Goal: Transaction & Acquisition: Purchase product/service

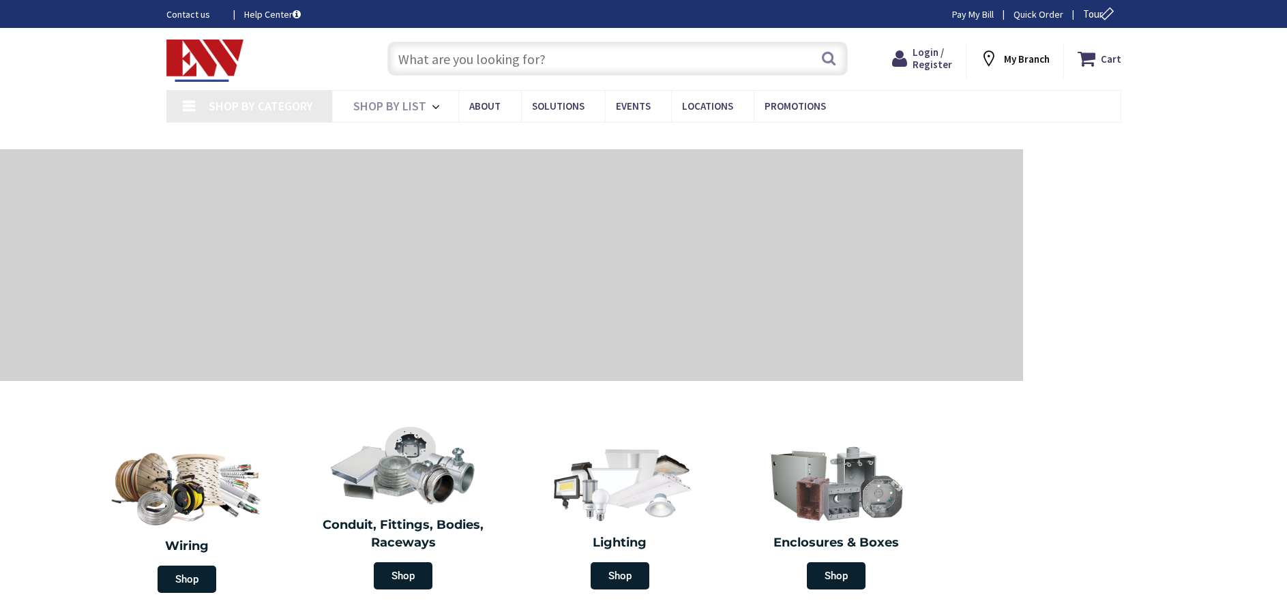
click at [430, 59] on input "text" at bounding box center [617, 59] width 460 height 34
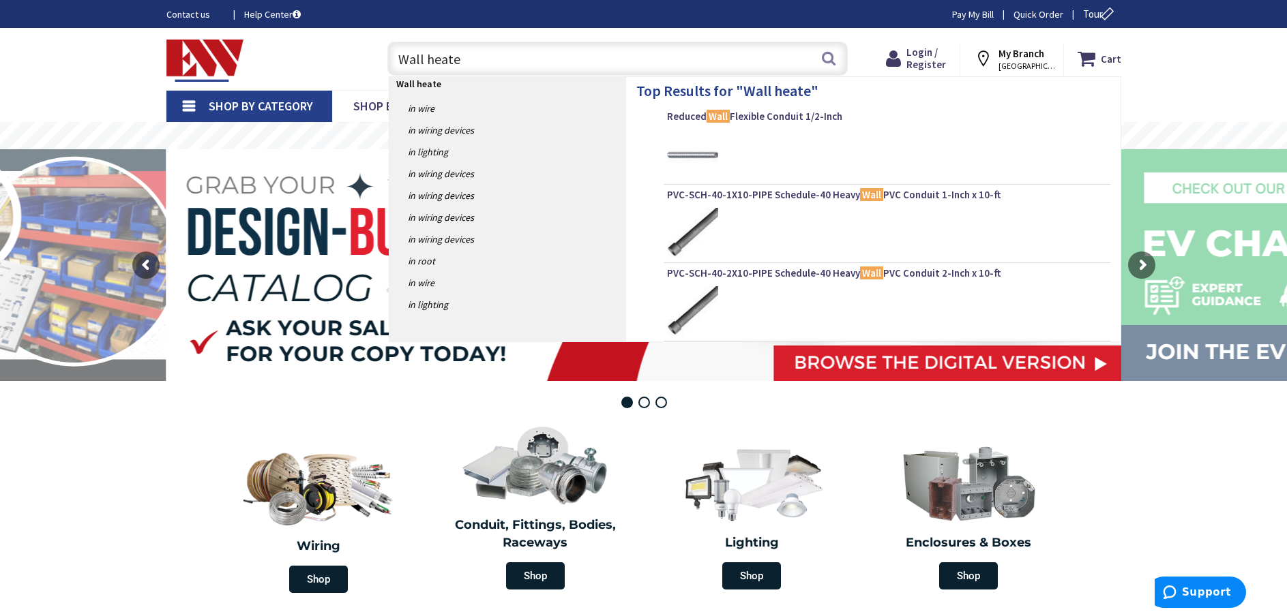
type input "Wall heater"
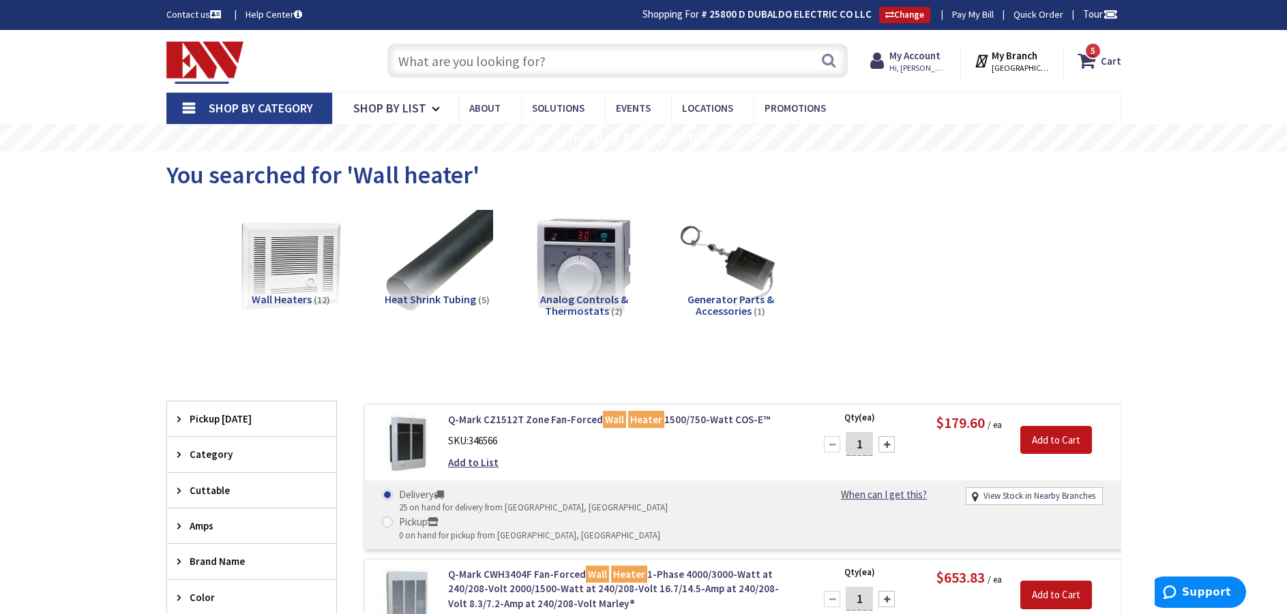
click at [417, 448] on img at bounding box center [406, 444] width 63 height 63
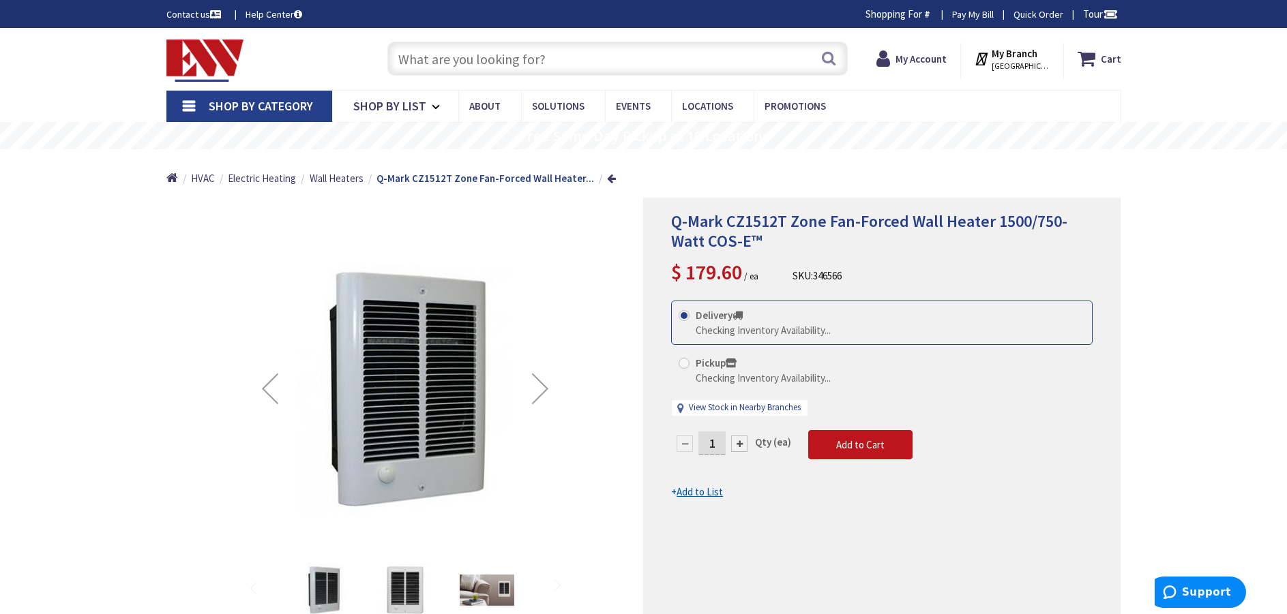
click at [545, 387] on div "Next" at bounding box center [540, 388] width 55 height 55
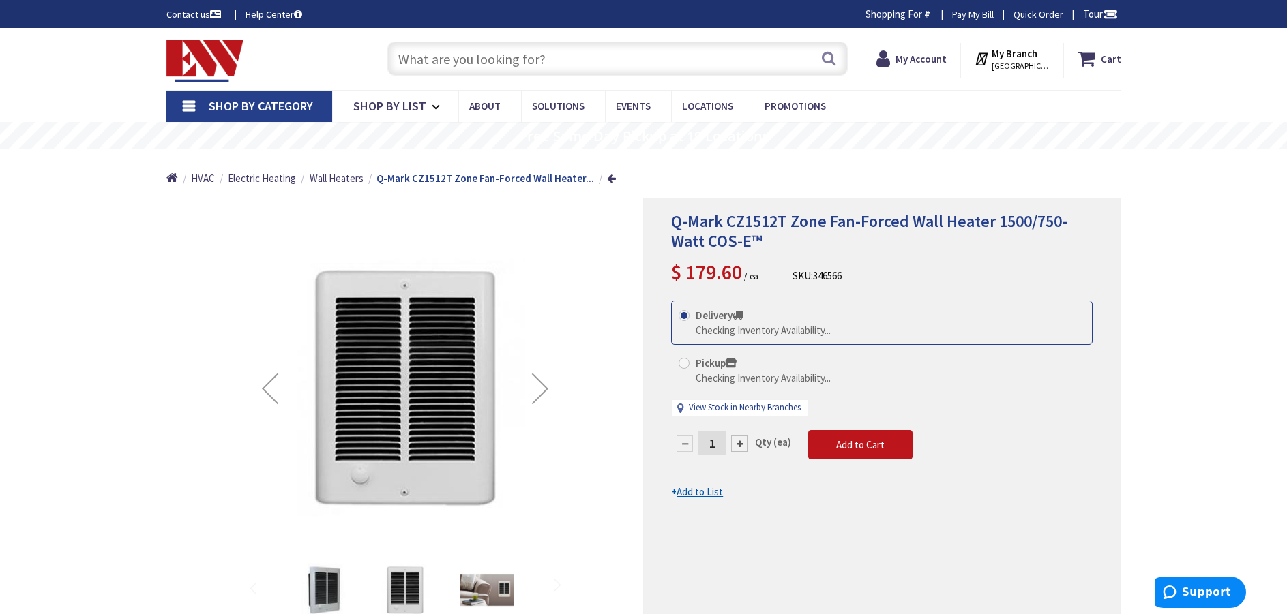
click at [545, 387] on div "Next" at bounding box center [540, 388] width 55 height 55
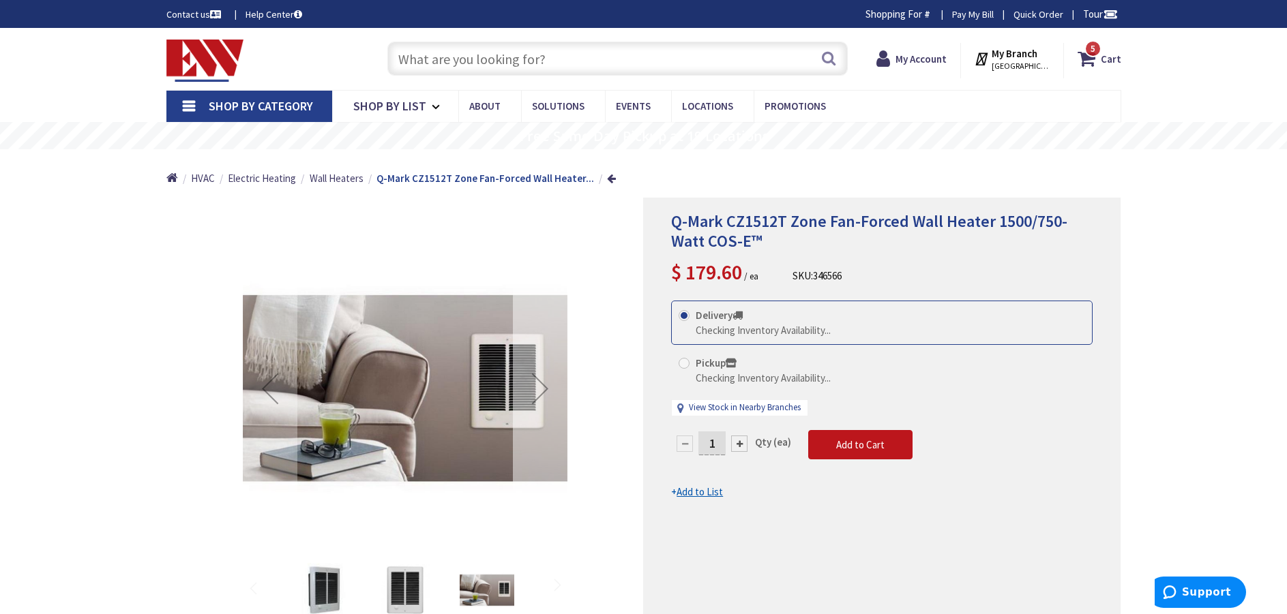
click at [545, 387] on div "Next" at bounding box center [540, 388] width 55 height 55
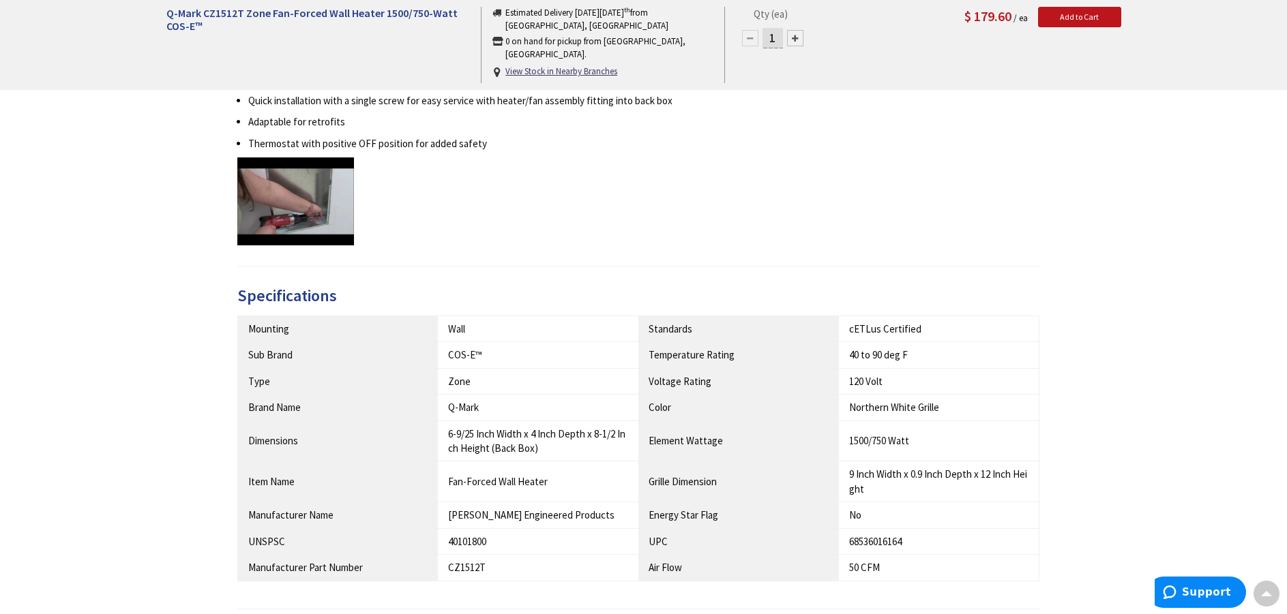
scroll to position [1023, 0]
